Goal: Use online tool/utility: Utilize a website feature to perform a specific function

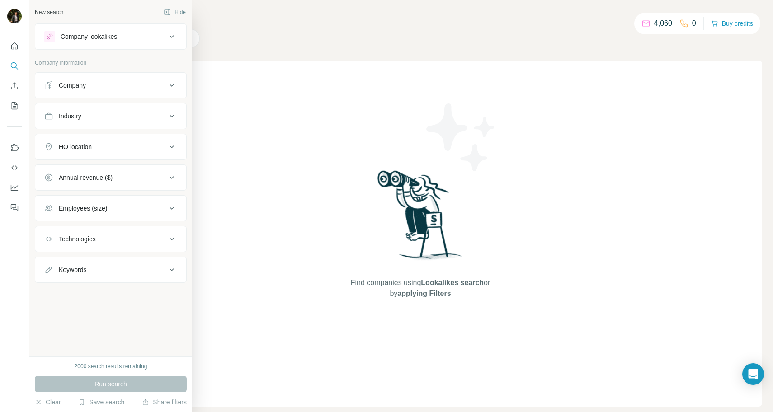
click at [99, 89] on div "Company" at bounding box center [105, 85] width 122 height 9
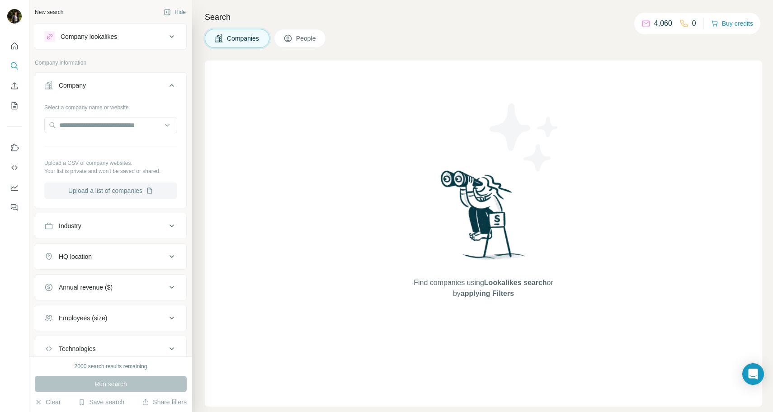
click at [91, 188] on button "Upload a list of companies" at bounding box center [110, 191] width 133 height 16
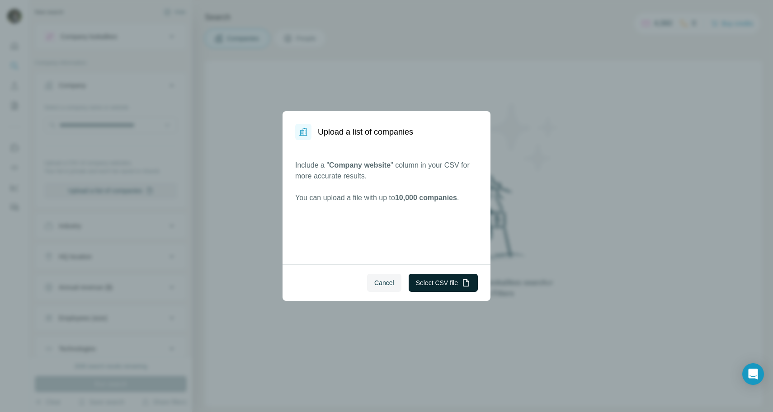
click at [429, 282] on button "Select CSV file" at bounding box center [442, 283] width 69 height 18
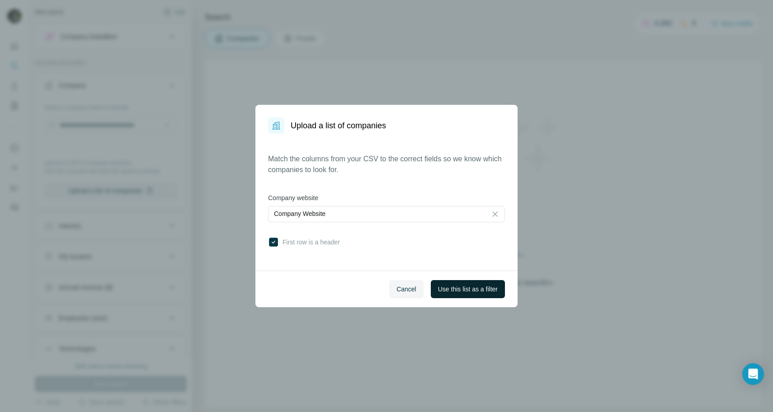
click at [460, 290] on span "Use this list as a filter" at bounding box center [468, 289] width 60 height 9
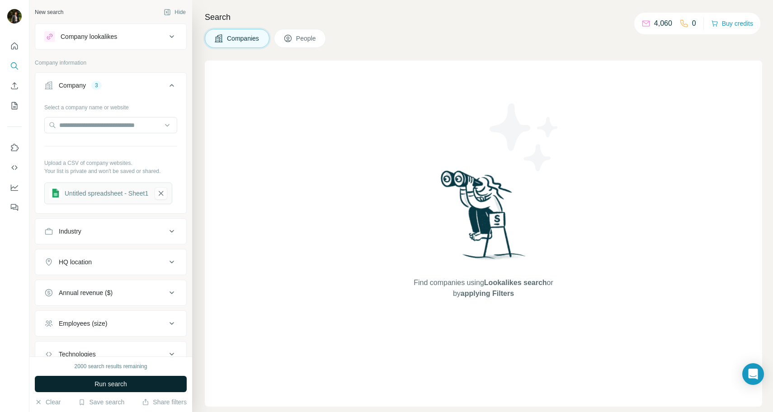
click at [156, 380] on button "Run search" at bounding box center [111, 384] width 152 height 16
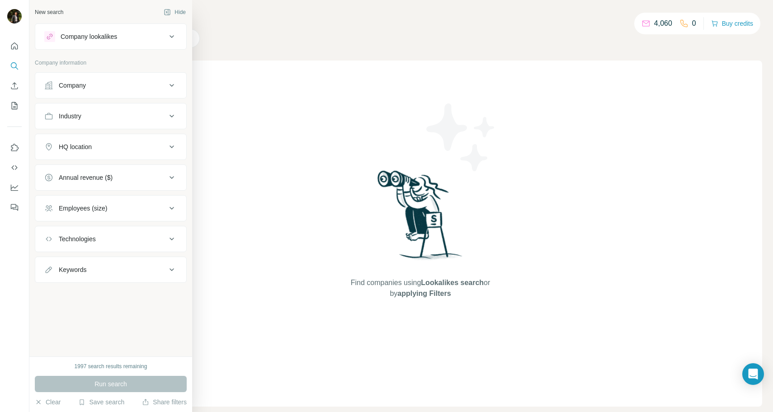
click at [118, 86] on div "Company" at bounding box center [105, 85] width 122 height 9
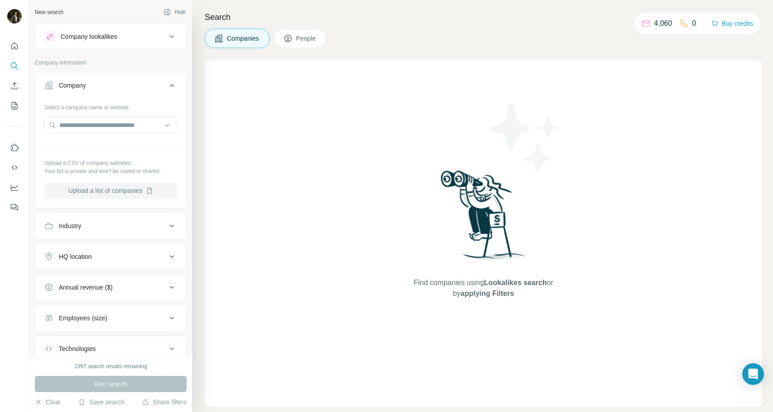
click at [98, 193] on button "Upload a list of companies" at bounding box center [110, 191] width 133 height 16
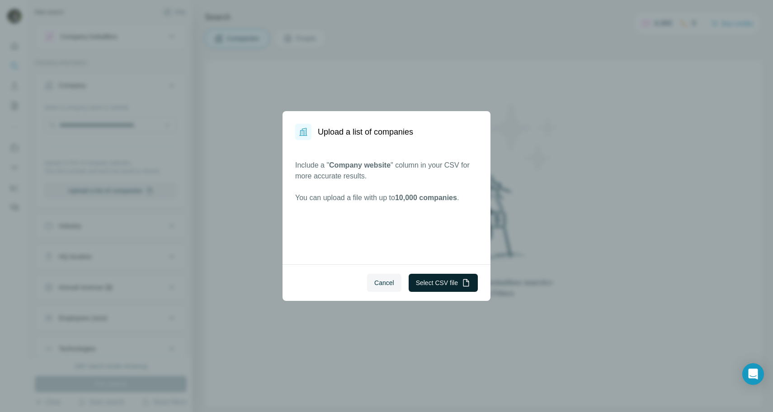
click at [443, 282] on button "Select CSV file" at bounding box center [442, 283] width 69 height 18
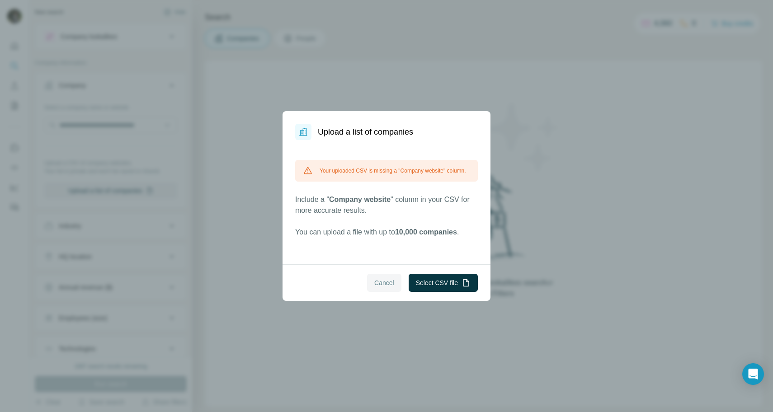
click at [388, 290] on button "Cancel" at bounding box center [384, 283] width 34 height 18
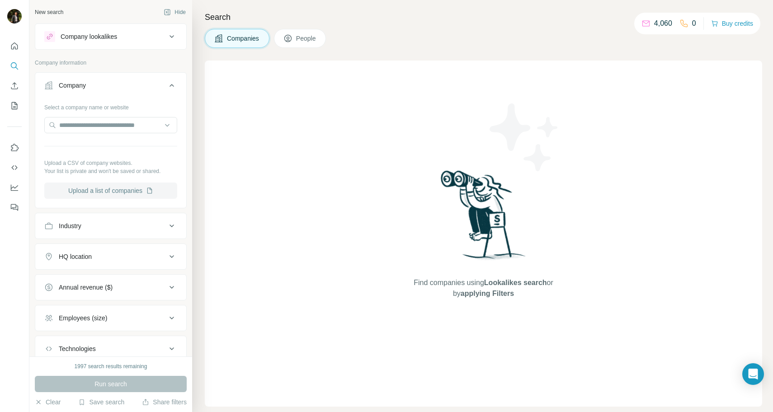
click at [111, 183] on button "Upload a list of companies" at bounding box center [110, 191] width 133 height 16
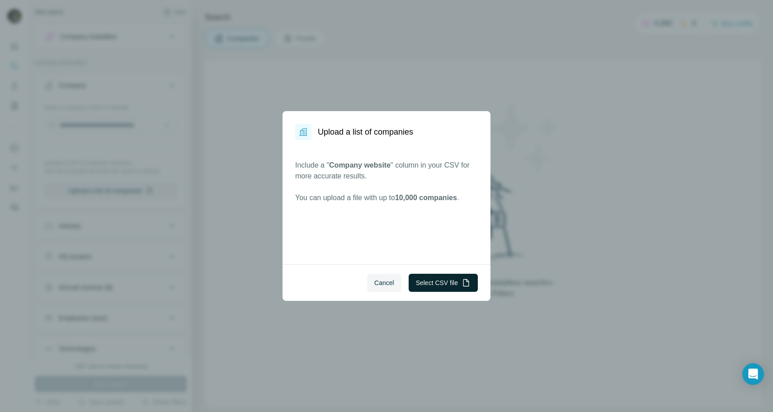
click at [442, 281] on button "Select CSV file" at bounding box center [442, 283] width 69 height 18
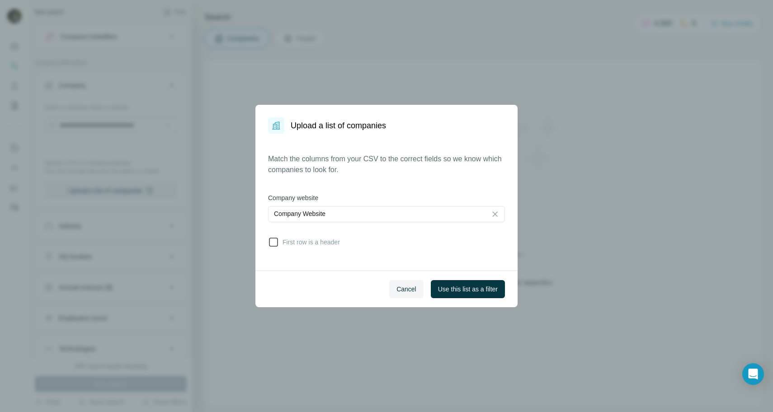
click at [327, 241] on span "First row is a header" at bounding box center [309, 242] width 61 height 9
click at [453, 291] on span "Use this list as a filter" at bounding box center [468, 289] width 60 height 9
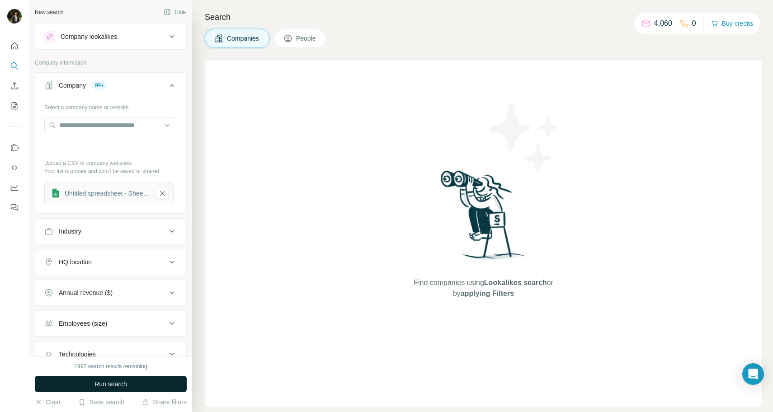
click at [61, 383] on button "Run search" at bounding box center [111, 384] width 152 height 16
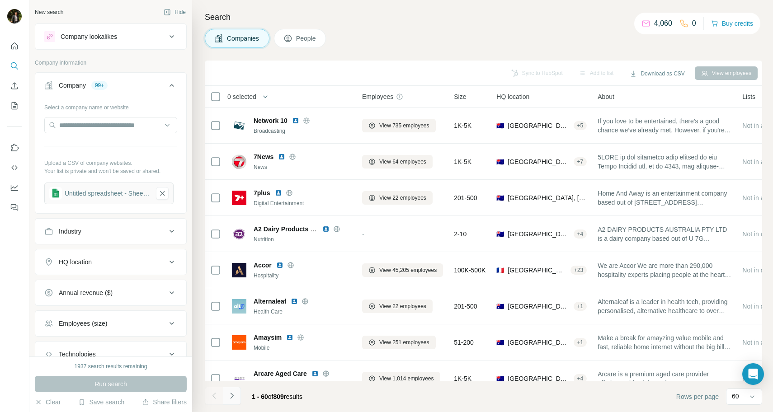
click at [233, 394] on icon "Navigate to next page" at bounding box center [231, 395] width 9 height 9
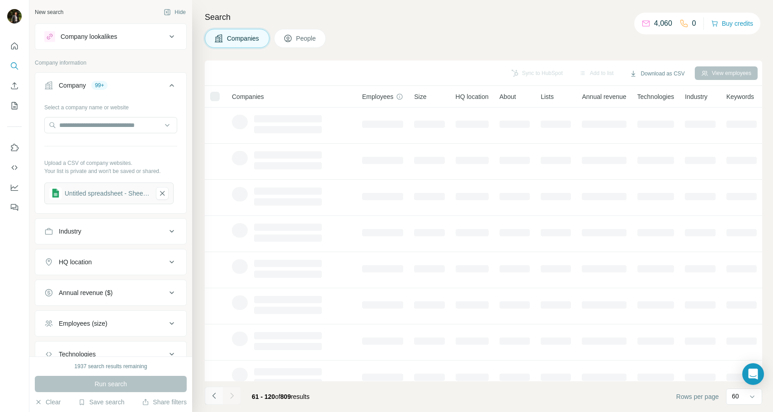
click at [217, 396] on icon "Navigate to previous page" at bounding box center [214, 395] width 9 height 9
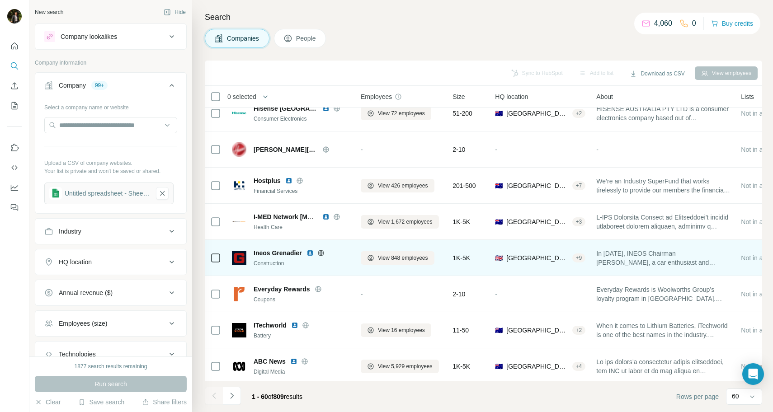
scroll to position [1895, 1]
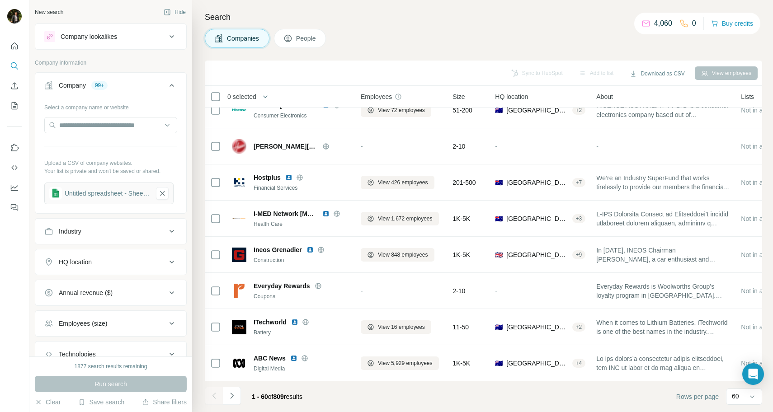
click at [298, 44] on button "People" at bounding box center [300, 38] width 52 height 19
